Goal: Feedback & Contribution: Contribute content

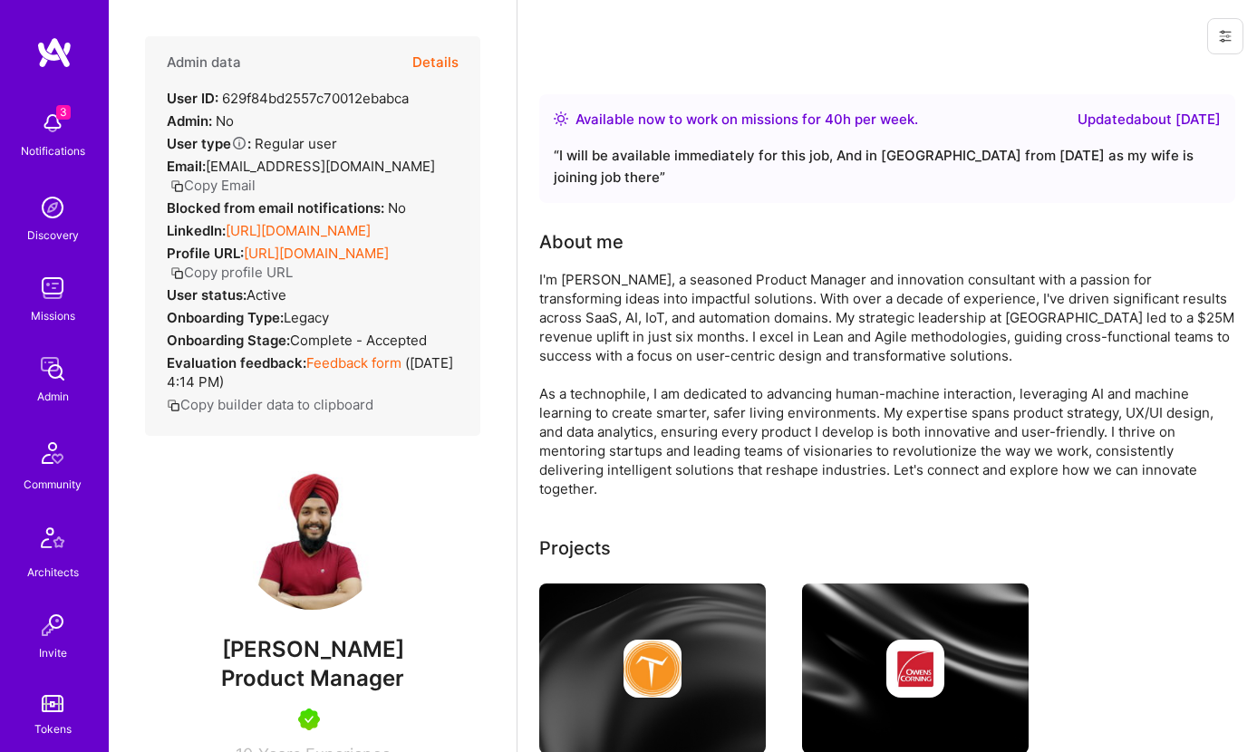
click at [430, 56] on button "Details" at bounding box center [435, 62] width 46 height 53
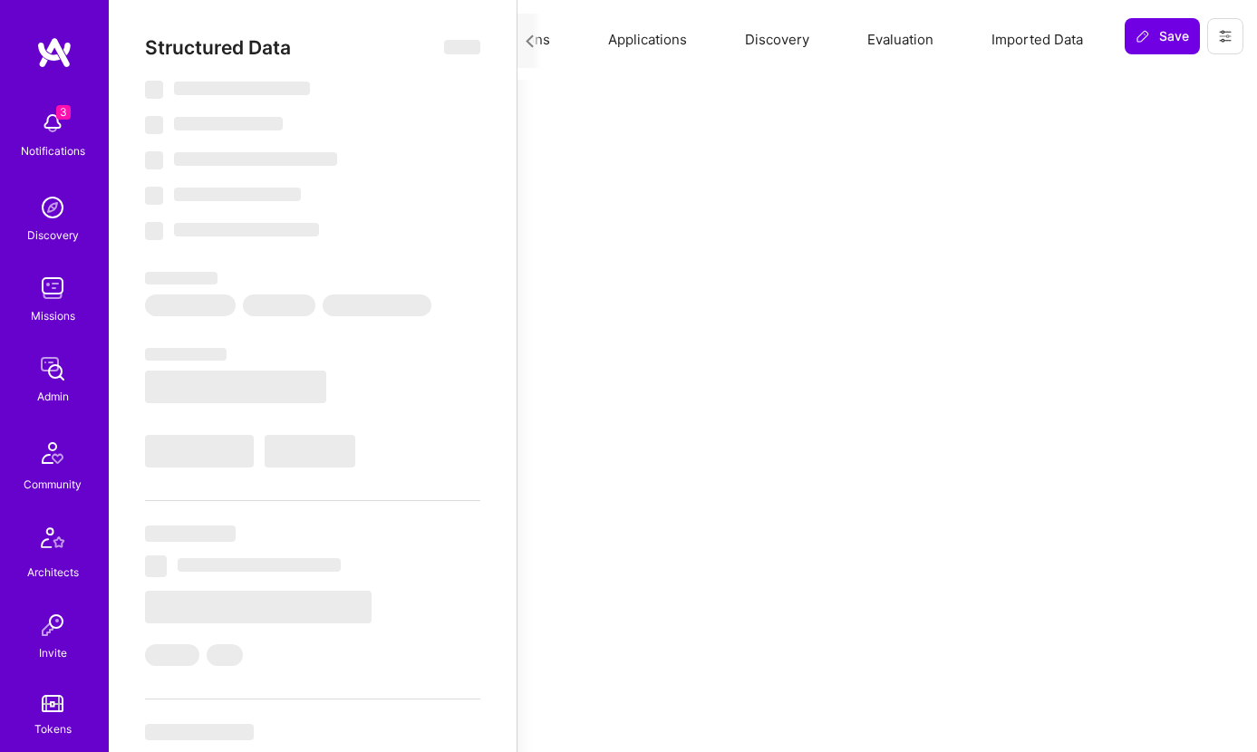
select select "Right Now"
select select "5"
select select "4"
select select "7"
select select "6"
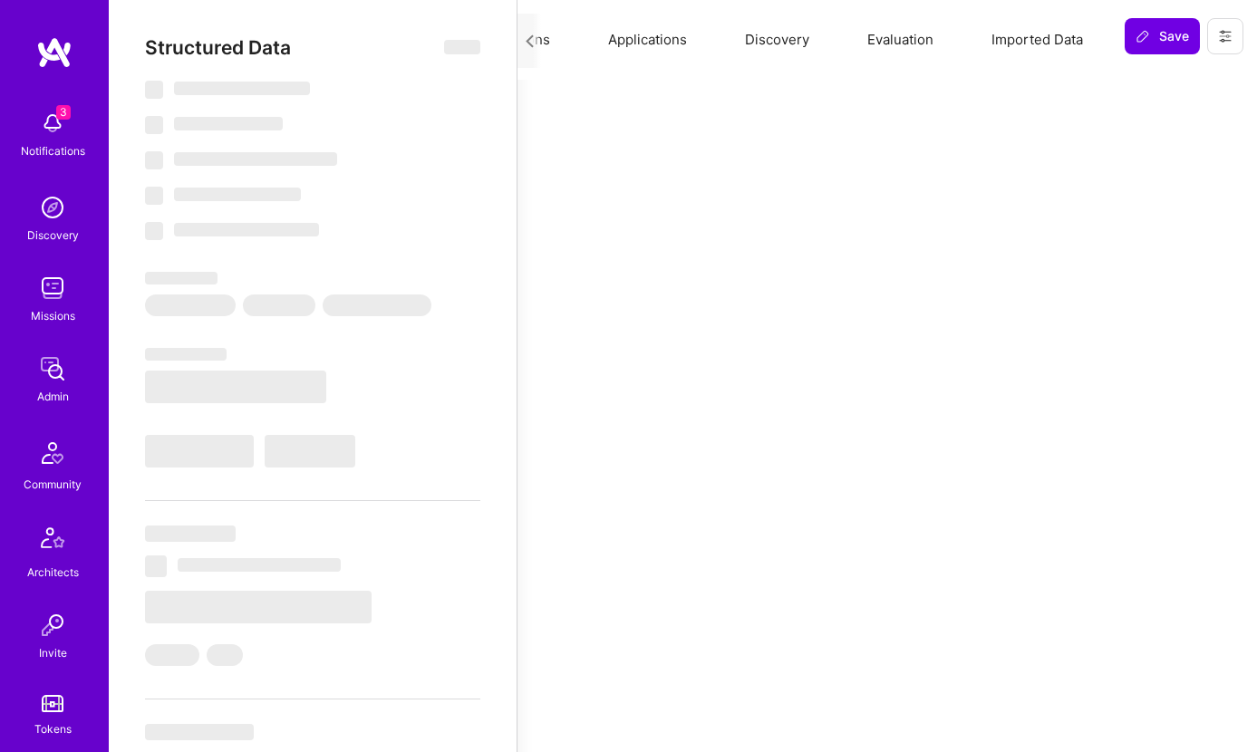
select select "FI"
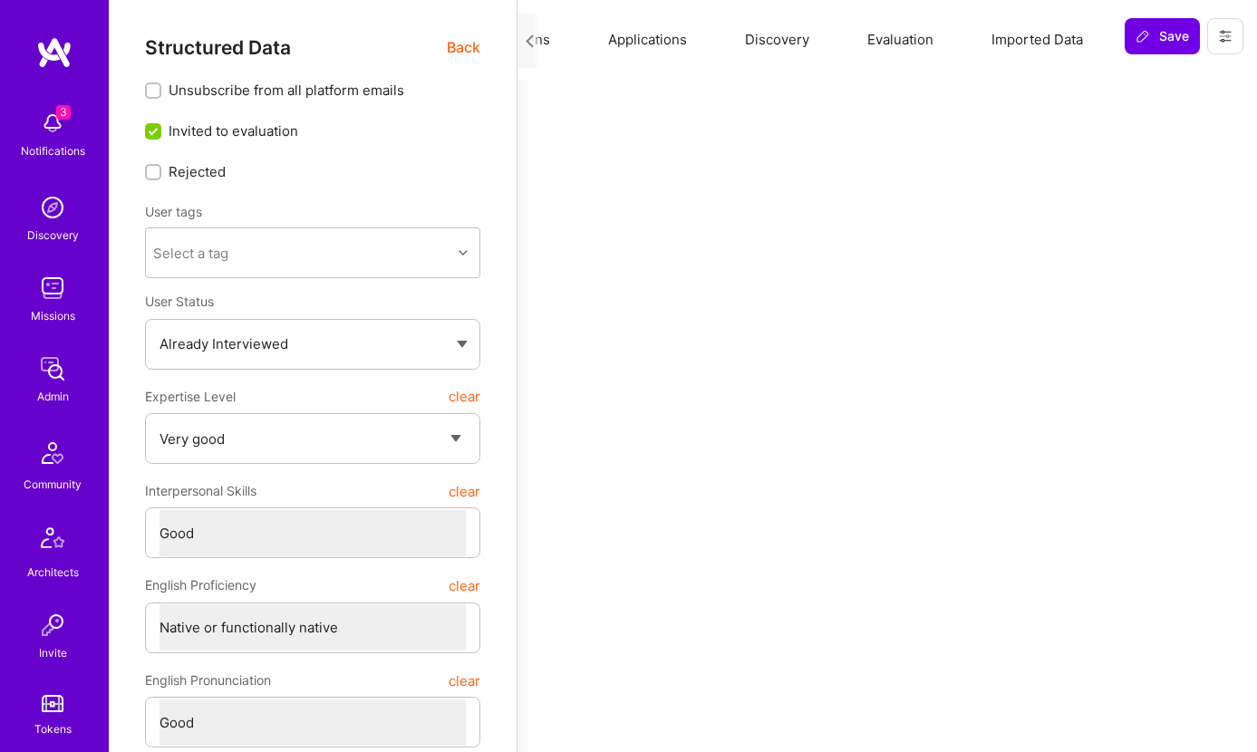
click at [914, 38] on button "Evaluation" at bounding box center [900, 40] width 124 height 80
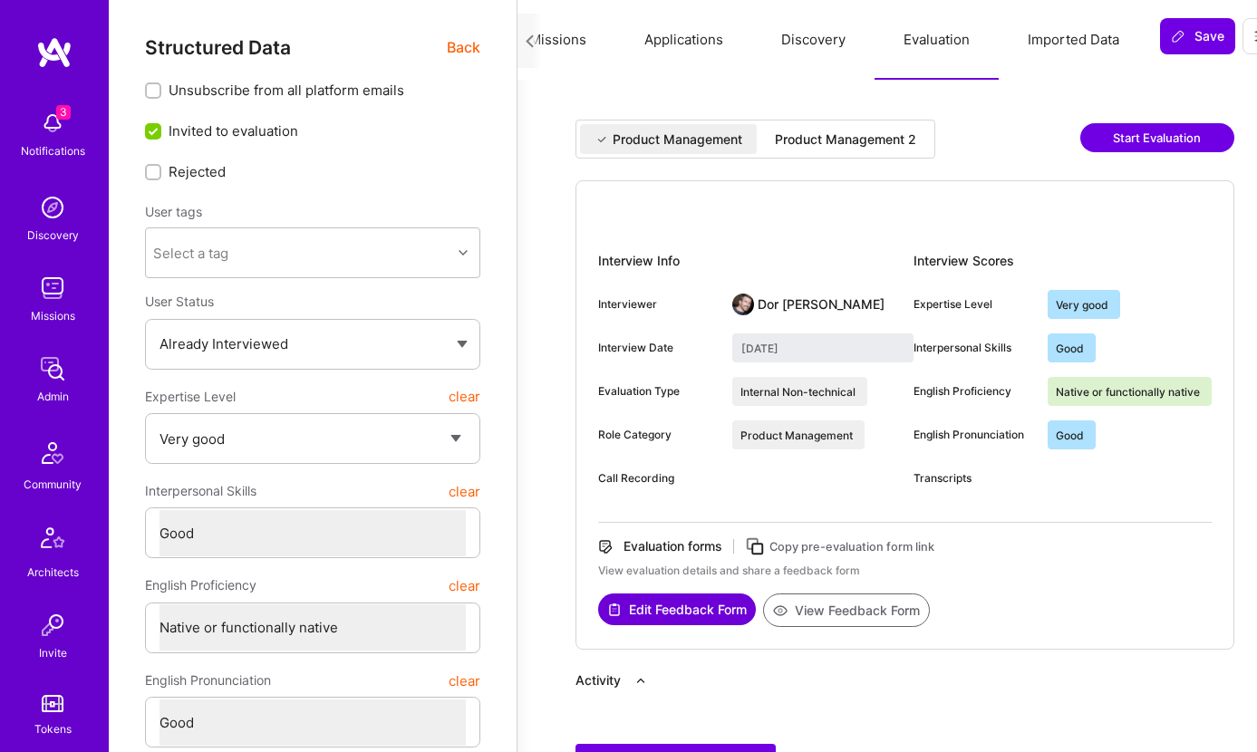
click at [856, 149] on div "Product Management 2" at bounding box center [845, 139] width 170 height 30
type input "September 30, 2025"
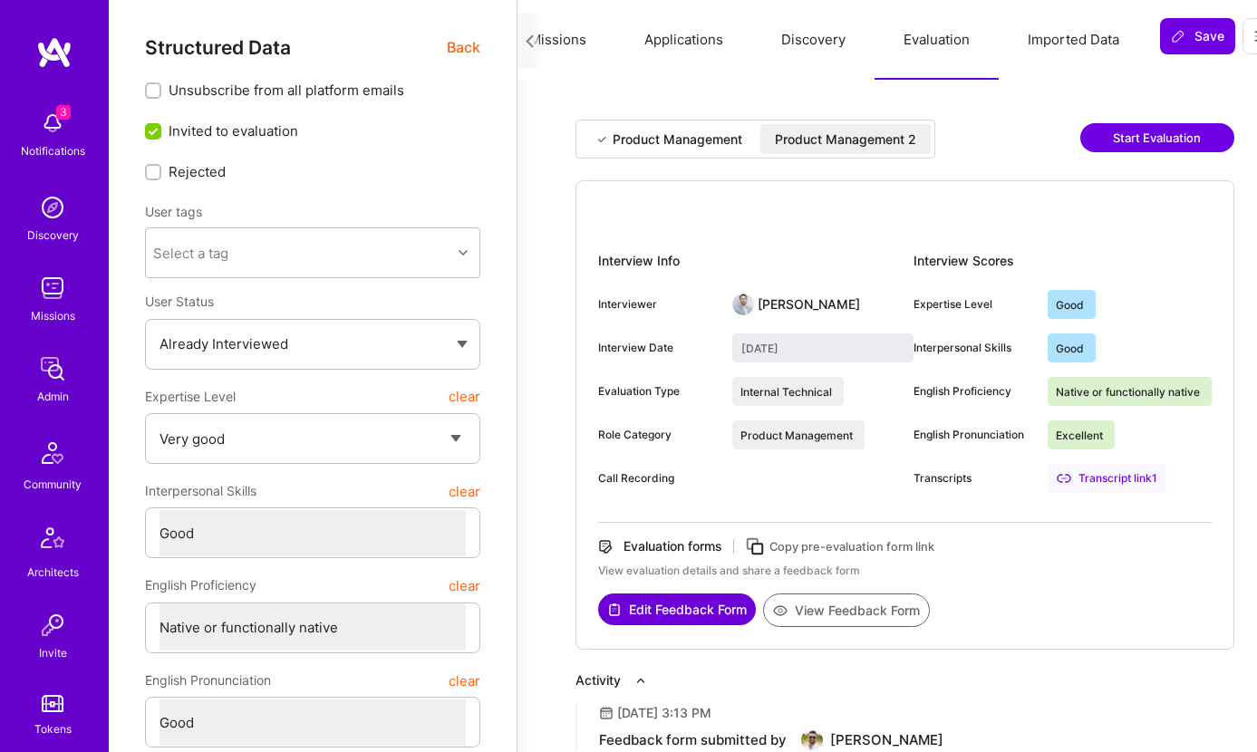
click at [686, 609] on button "Edit Feedback Form" at bounding box center [677, 610] width 158 height 32
type textarea "x"
click at [584, 36] on button "Overview" at bounding box center [576, 40] width 119 height 80
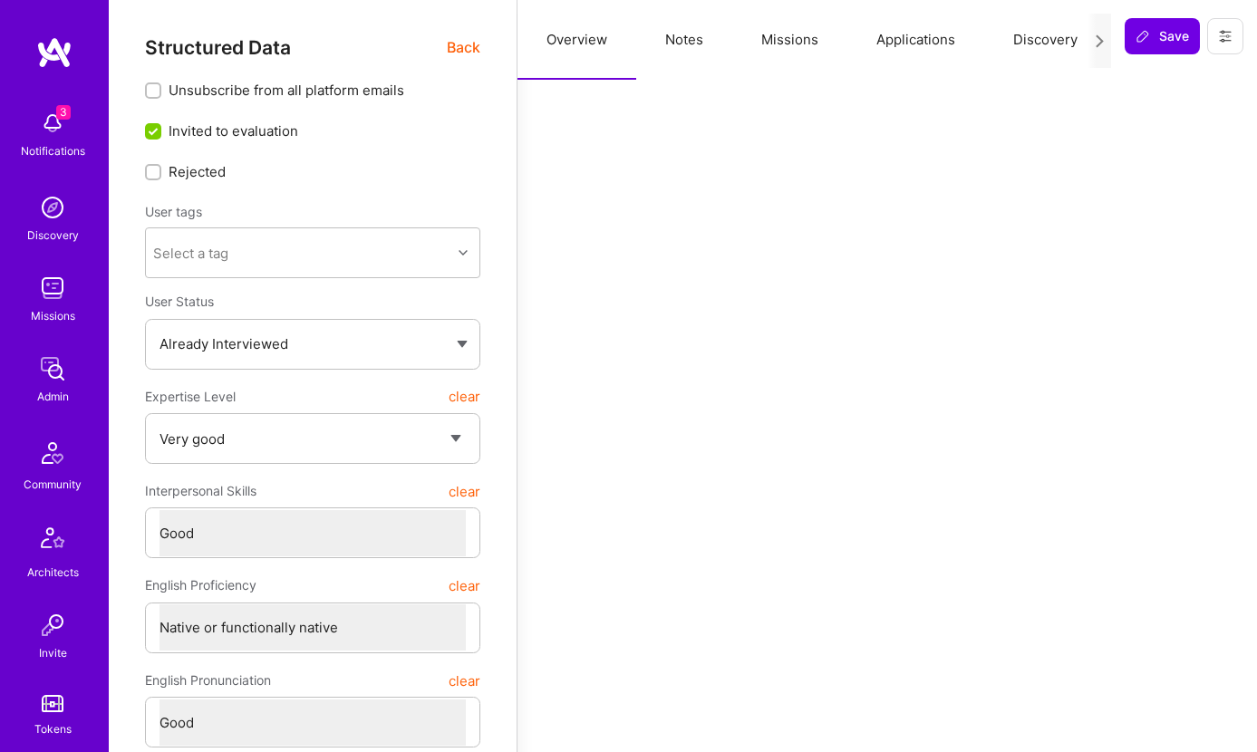
click at [459, 47] on span "Back" at bounding box center [464, 47] width 34 height 23
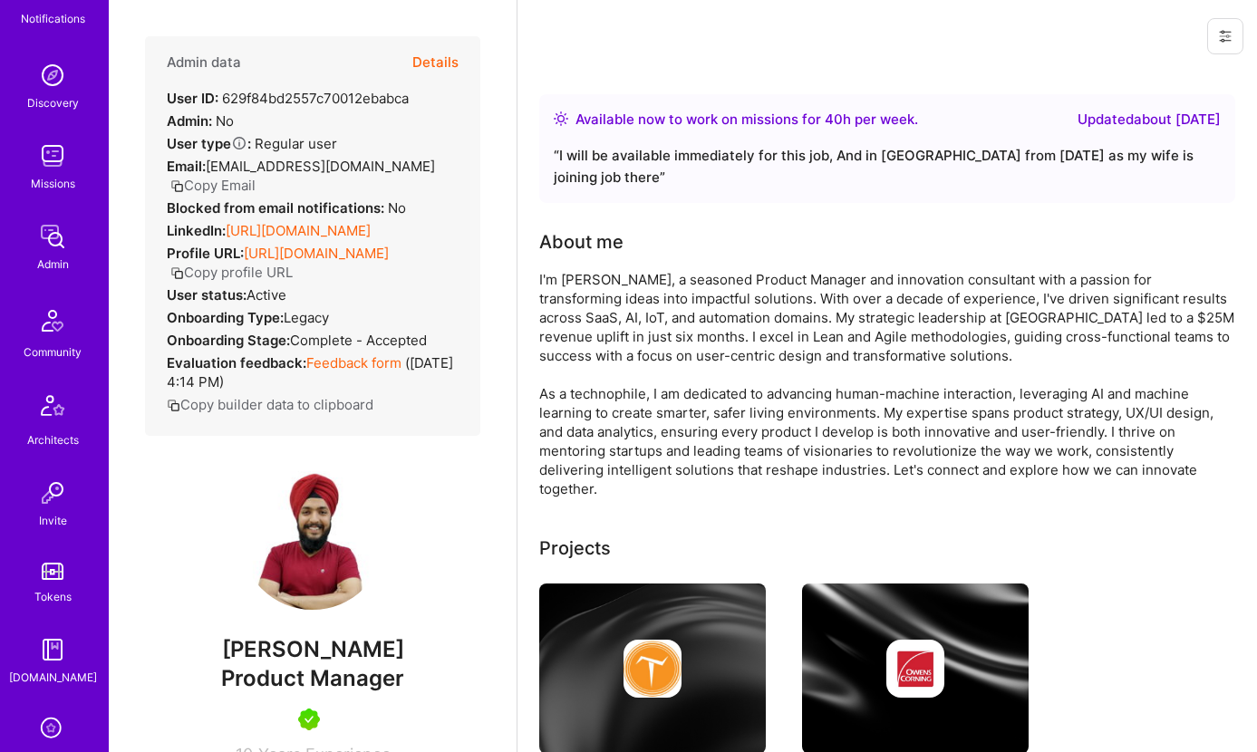
scroll to position [209, 0]
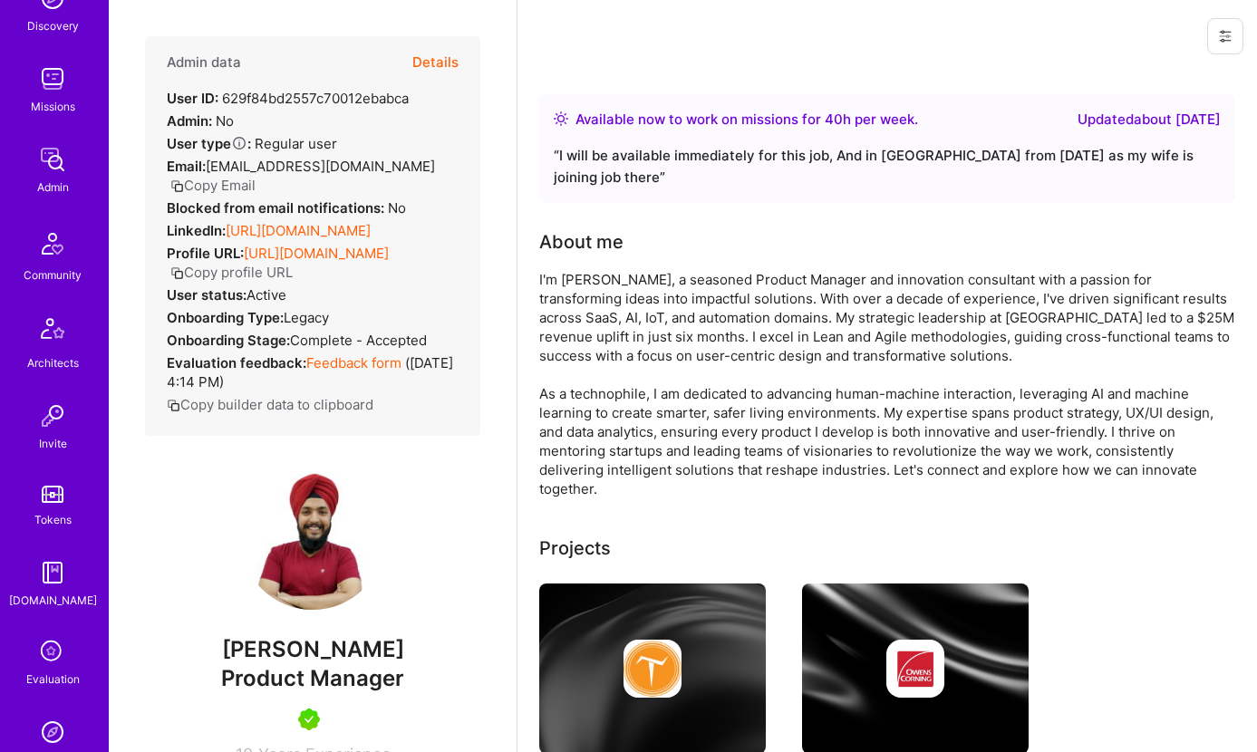
click at [49, 670] on div "Evaluation" at bounding box center [52, 679] width 53 height 19
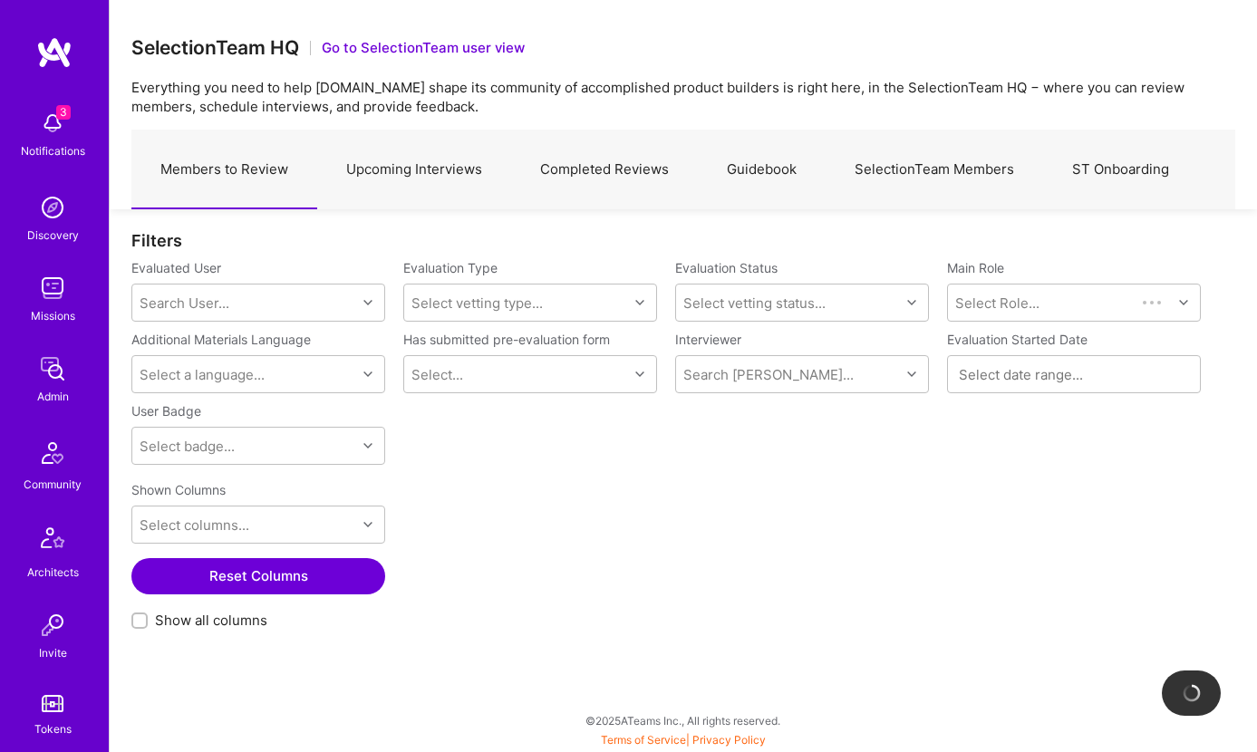
click at [613, 163] on link "Completed Reviews" at bounding box center [604, 169] width 187 height 79
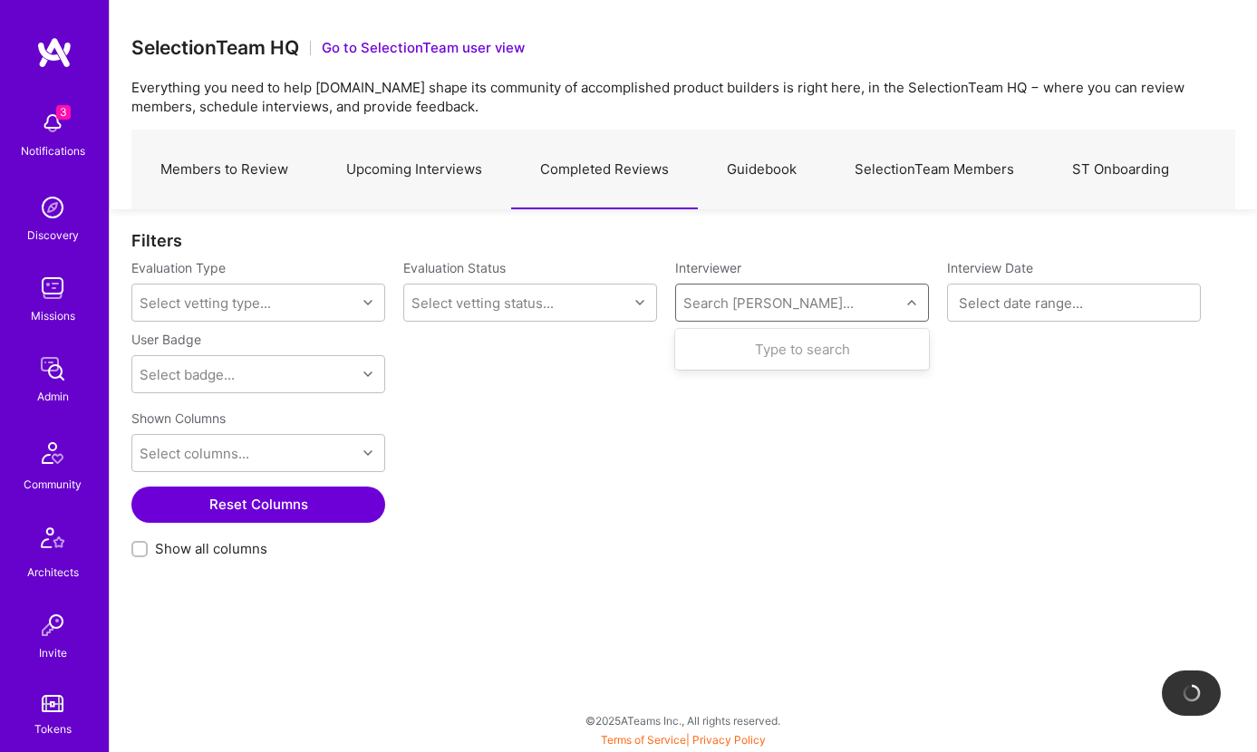
click at [729, 289] on div "Search Vetter..." at bounding box center [788, 303] width 224 height 36
type input "pedro"
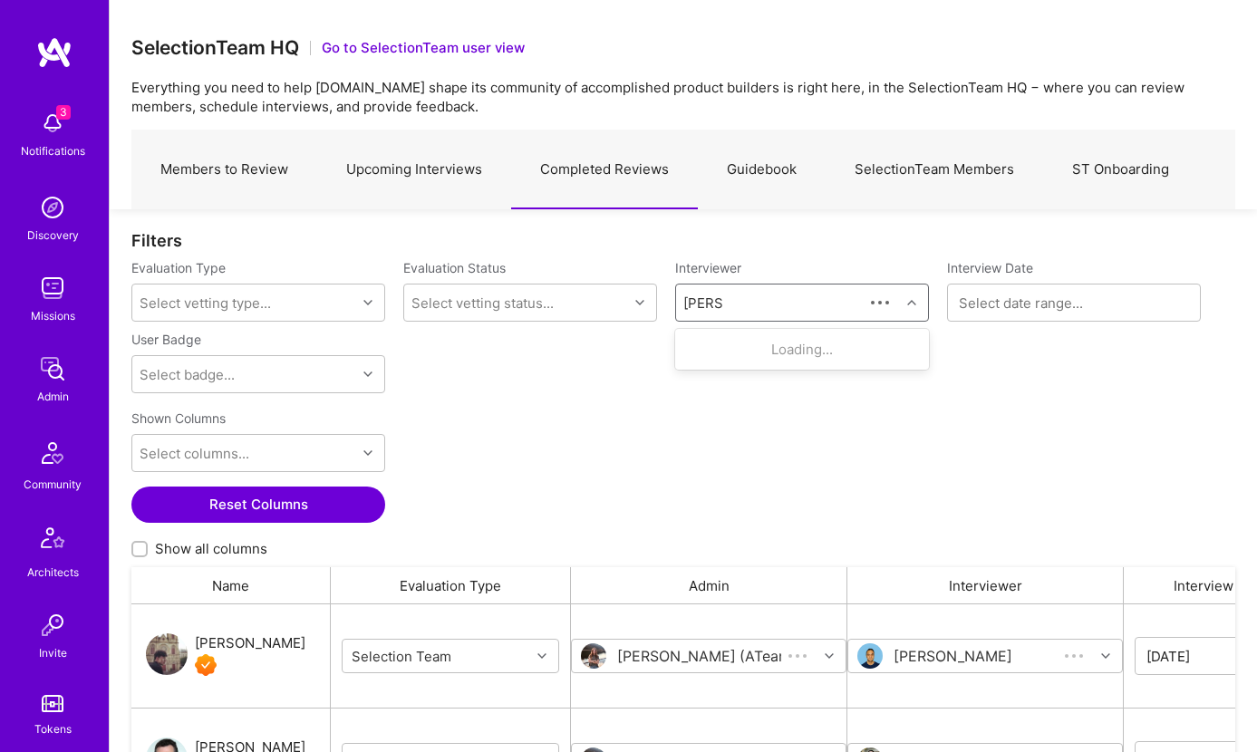
scroll to position [562, 1104]
click at [739, 359] on div "Internal Technical" at bounding box center [792, 368] width 119 height 19
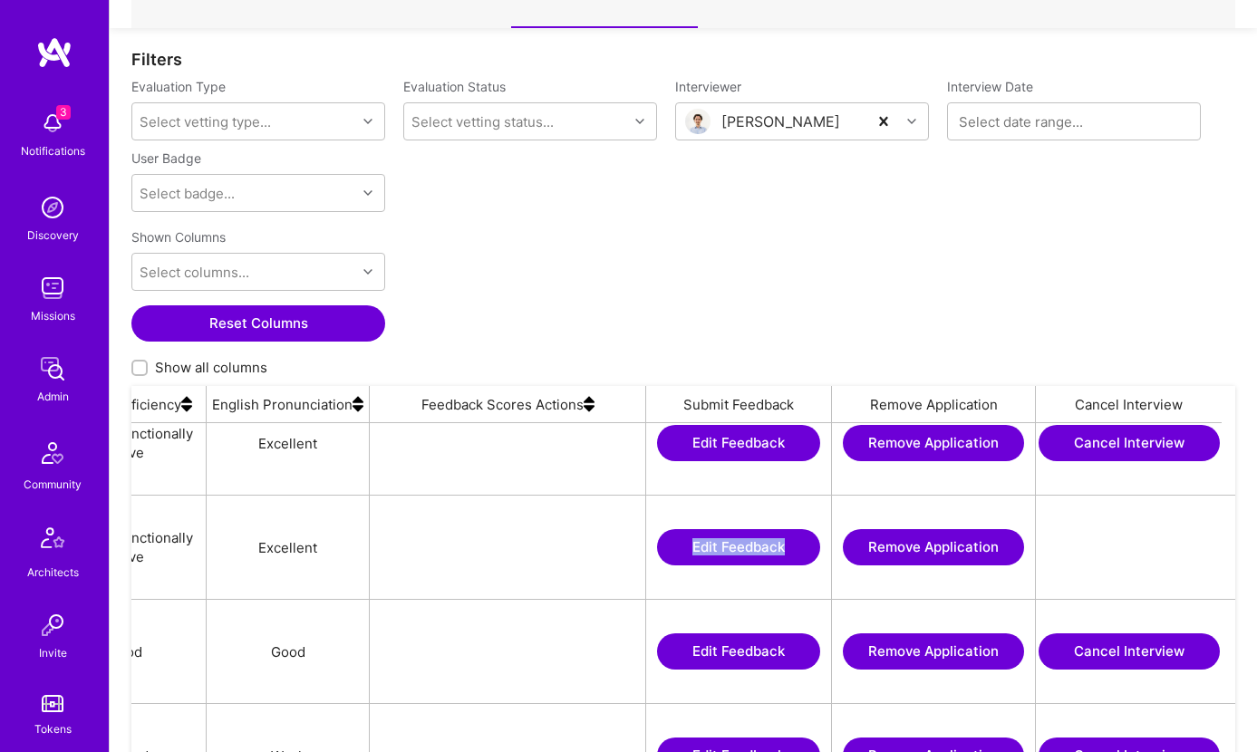
scroll to position [562, 1104]
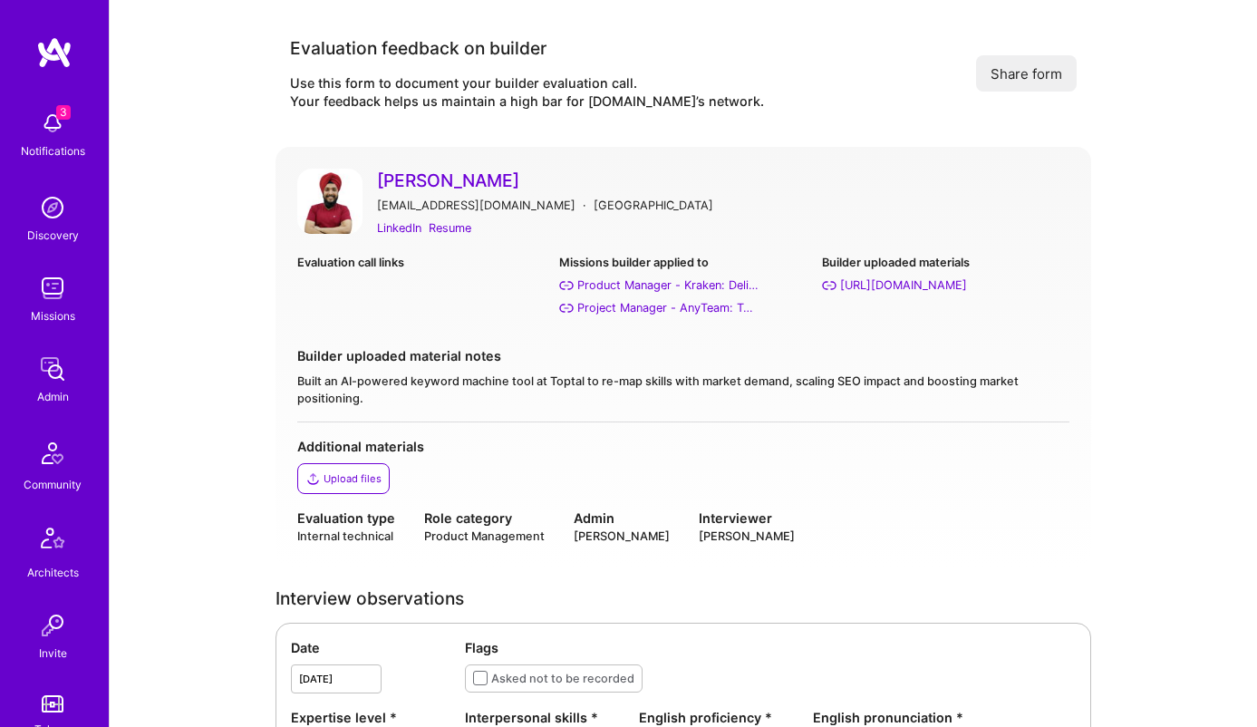
click at [336, 474] on div "Upload files" at bounding box center [352, 478] width 58 height 14
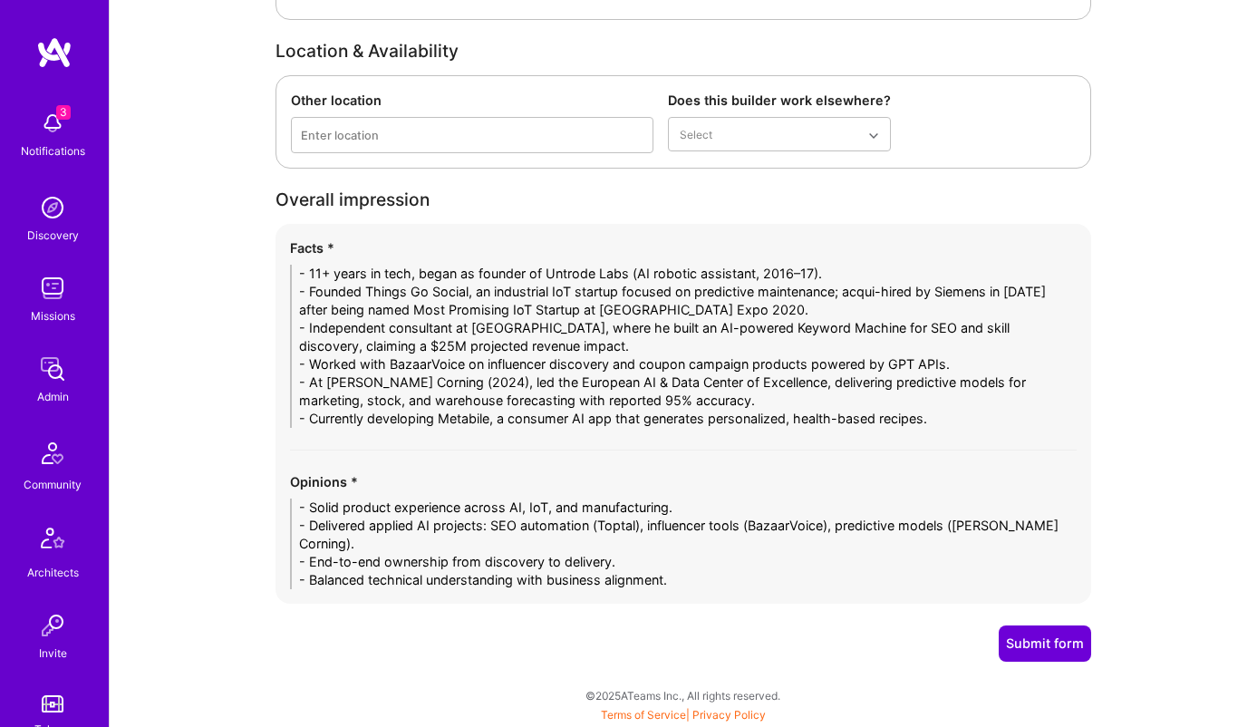
scroll to position [3523, 0]
click at [1044, 644] on button "Submit form" at bounding box center [1045, 644] width 92 height 36
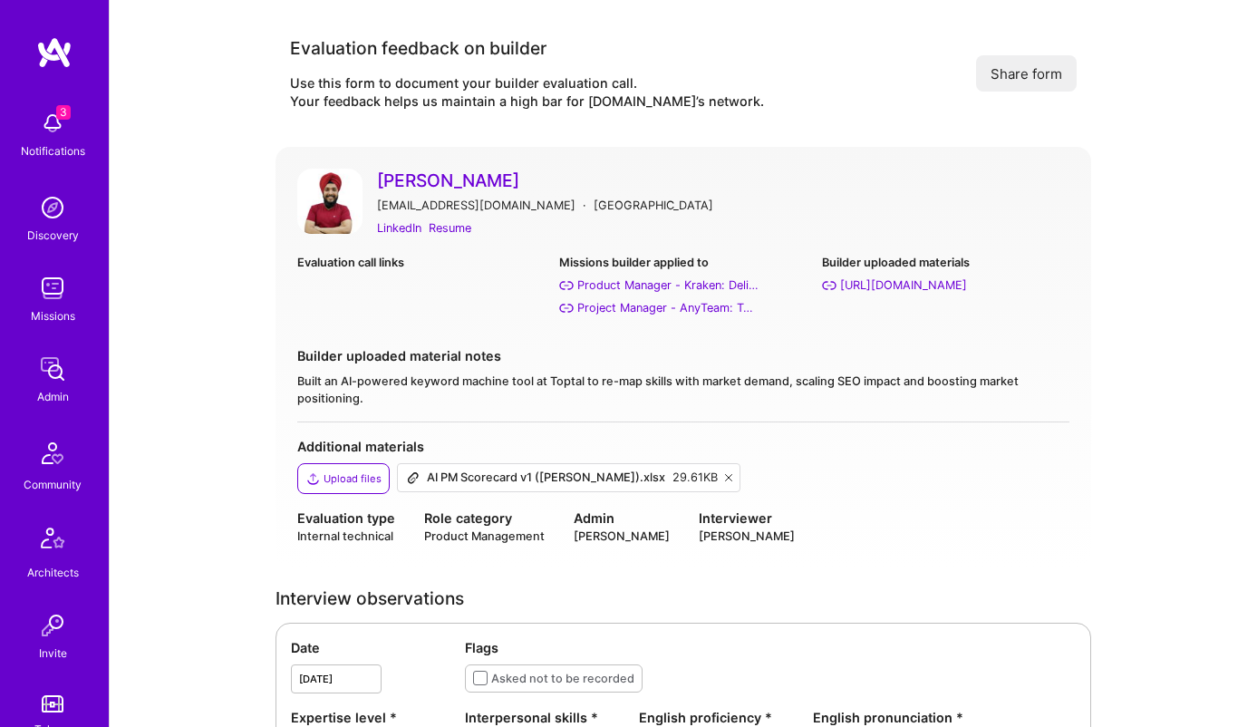
scroll to position [0, 0]
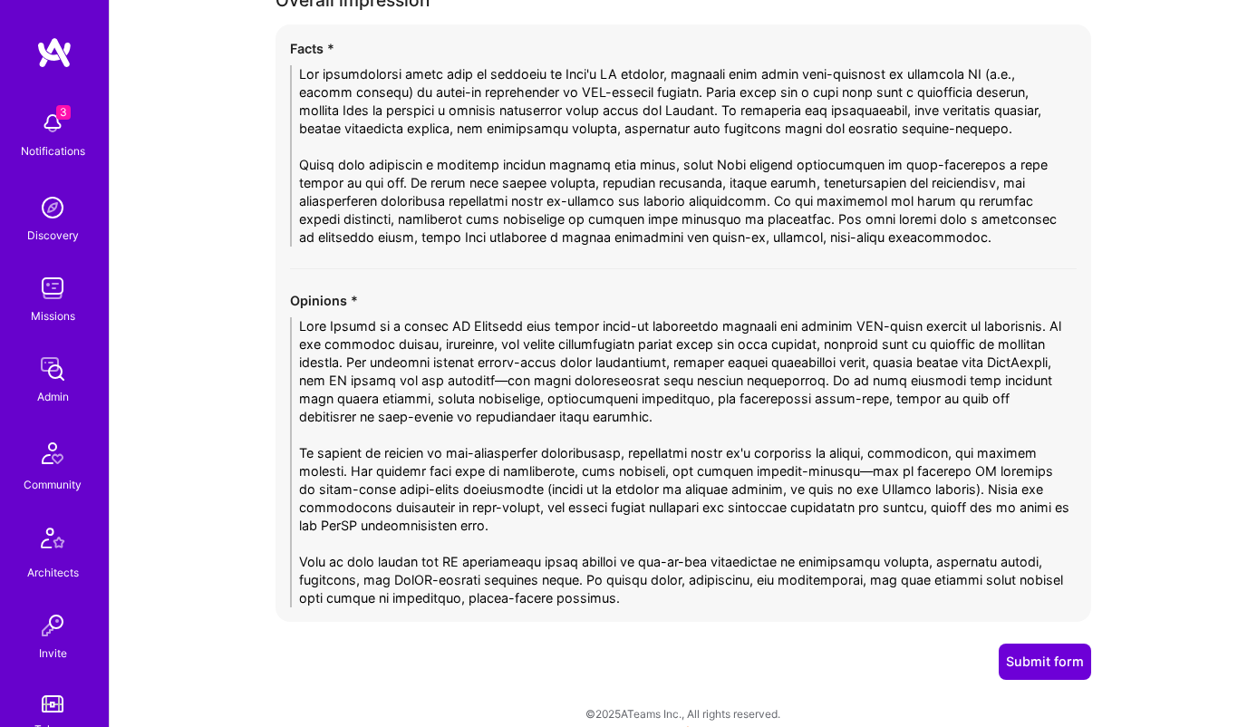
scroll to position [4151, 0]
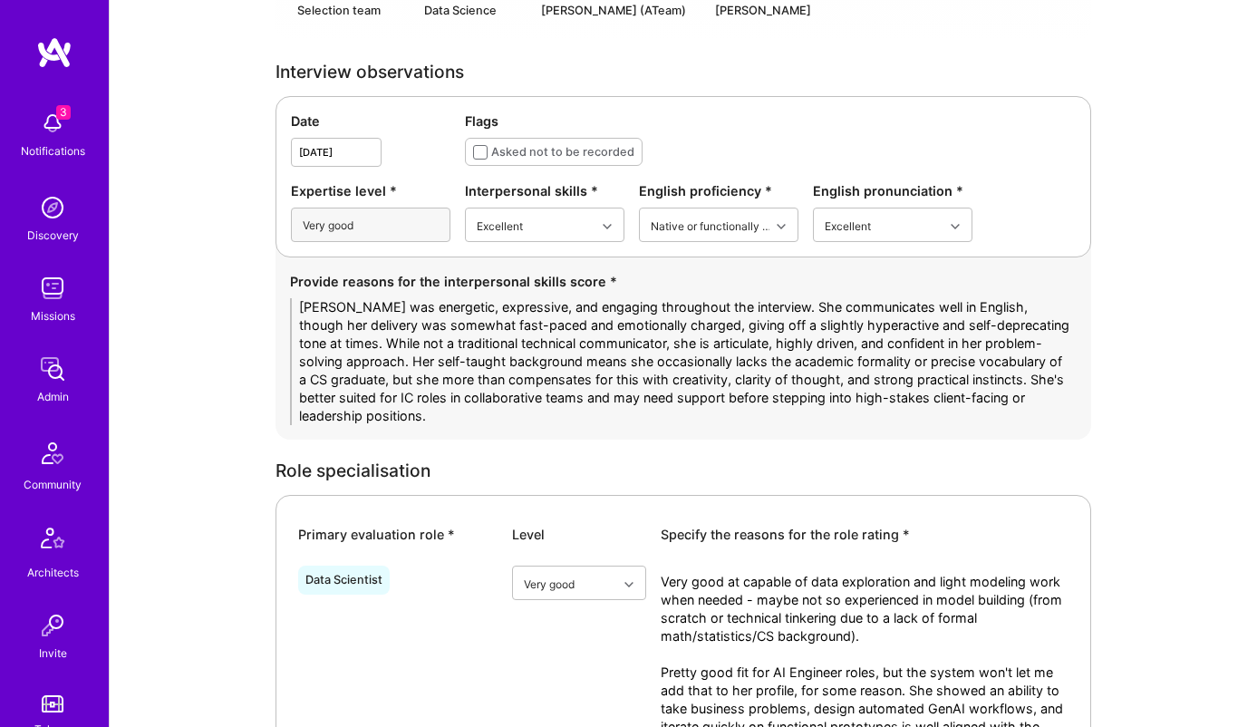
scroll to position [507, 0]
